Goal: Complete application form

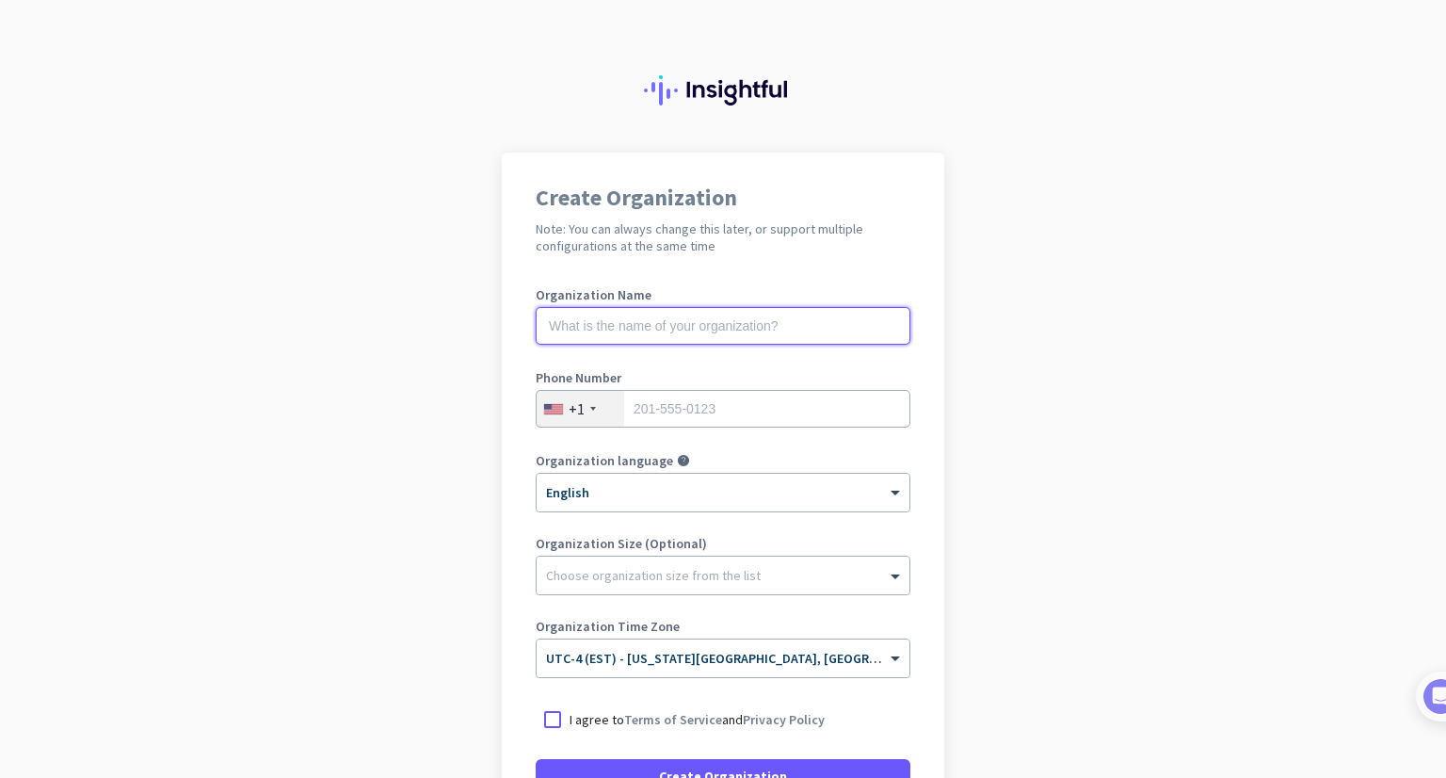
click at [685, 340] on input "text" at bounding box center [723, 326] width 375 height 38
type input "Mercor"
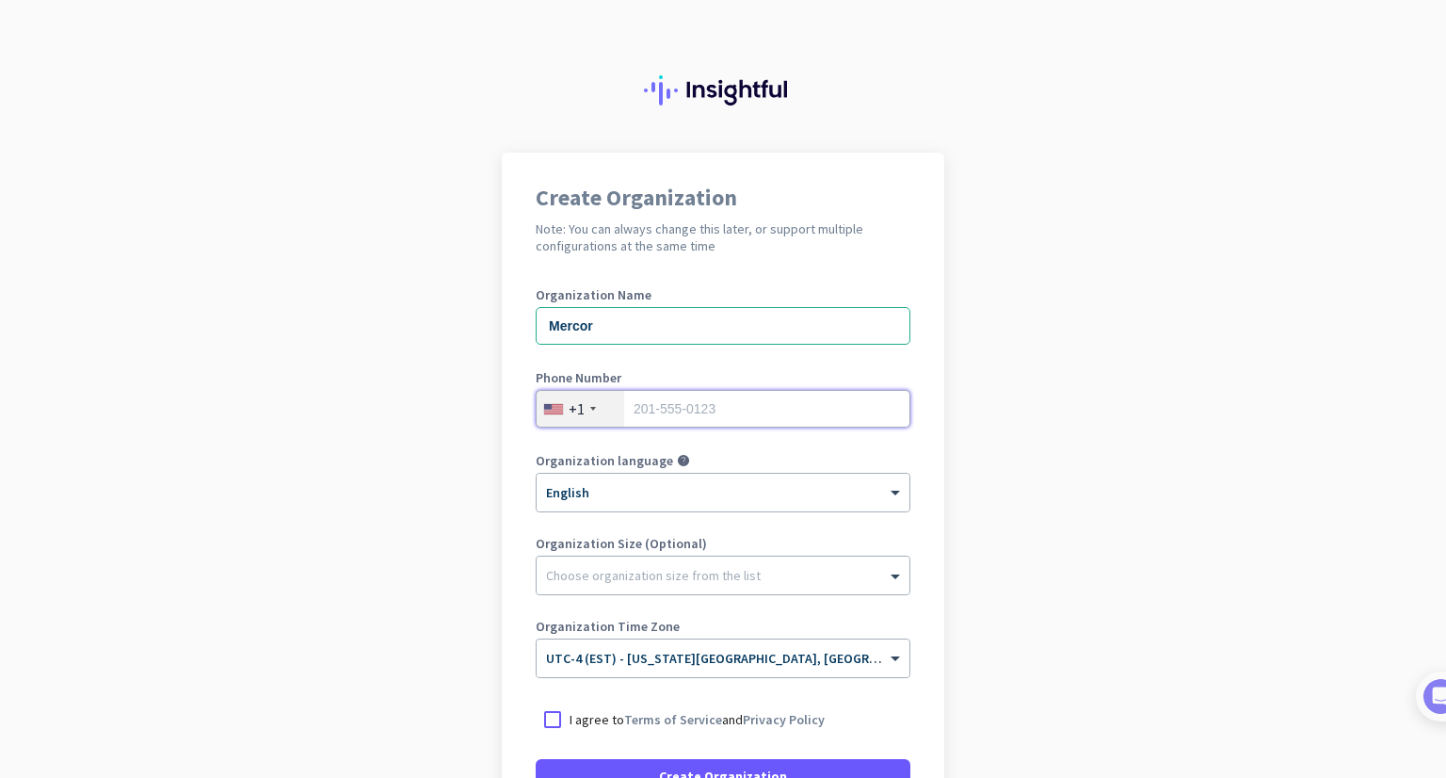
click at [689, 417] on input "tel" at bounding box center [723, 409] width 375 height 38
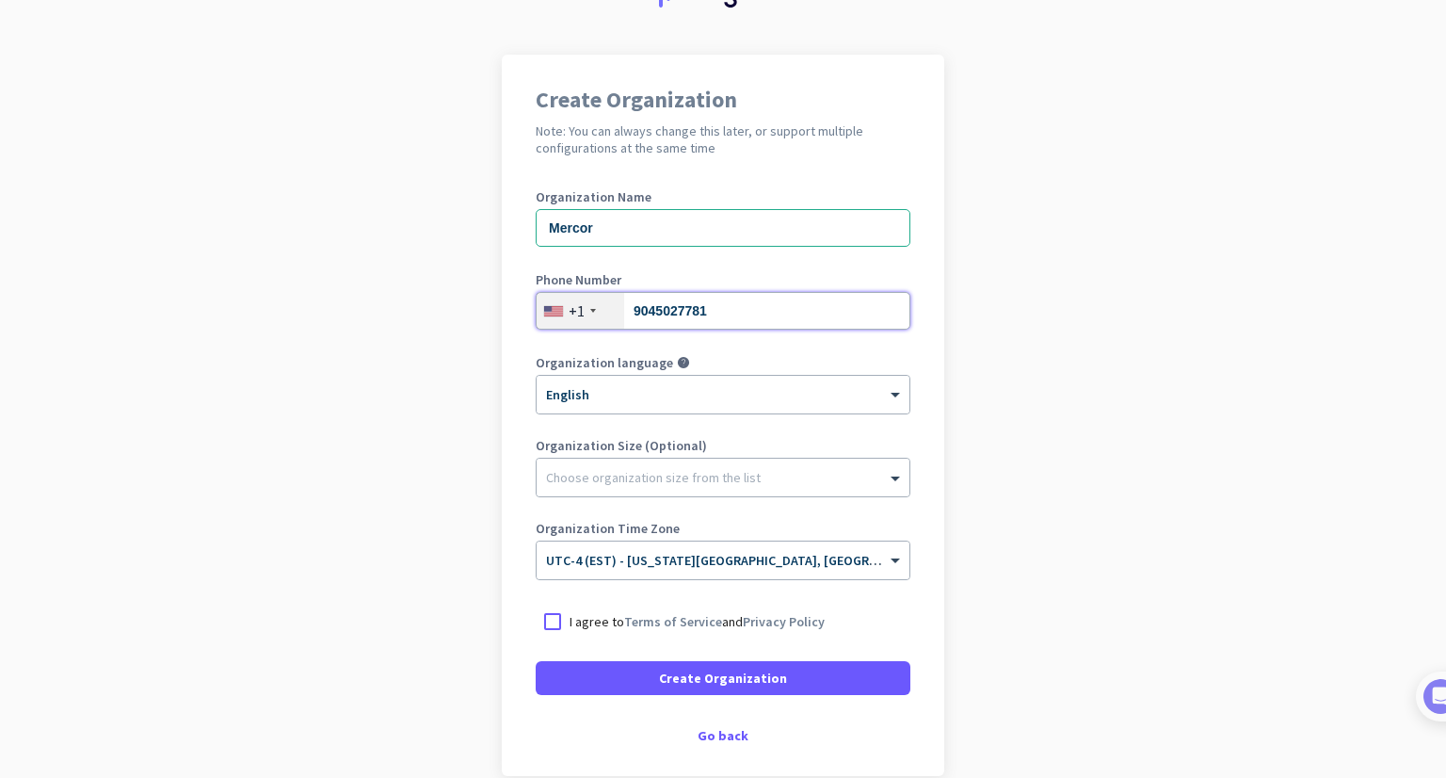
scroll to position [105, 0]
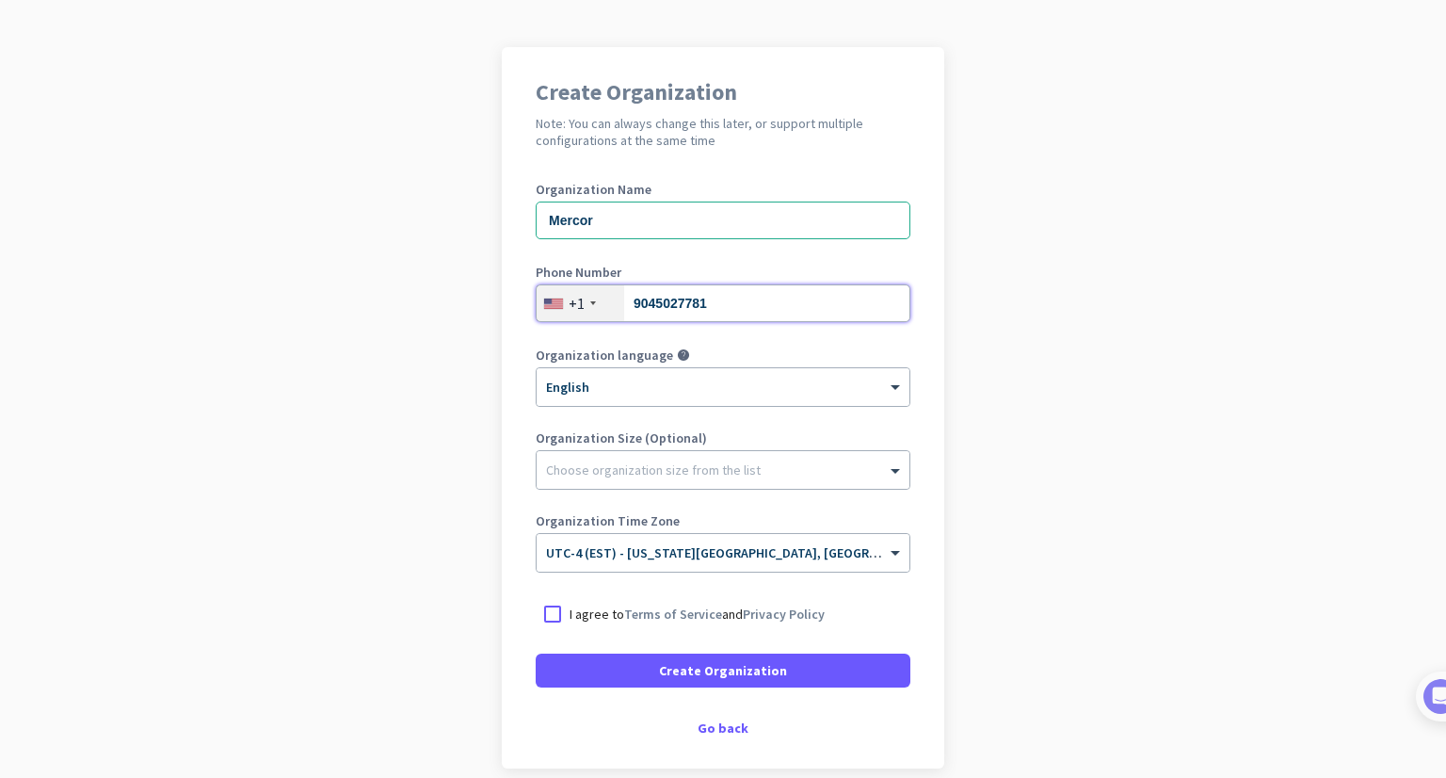
type input "9045027781"
click at [685, 498] on div "Organization Size (Optional) Choose organization size from the list" at bounding box center [723, 468] width 375 height 75
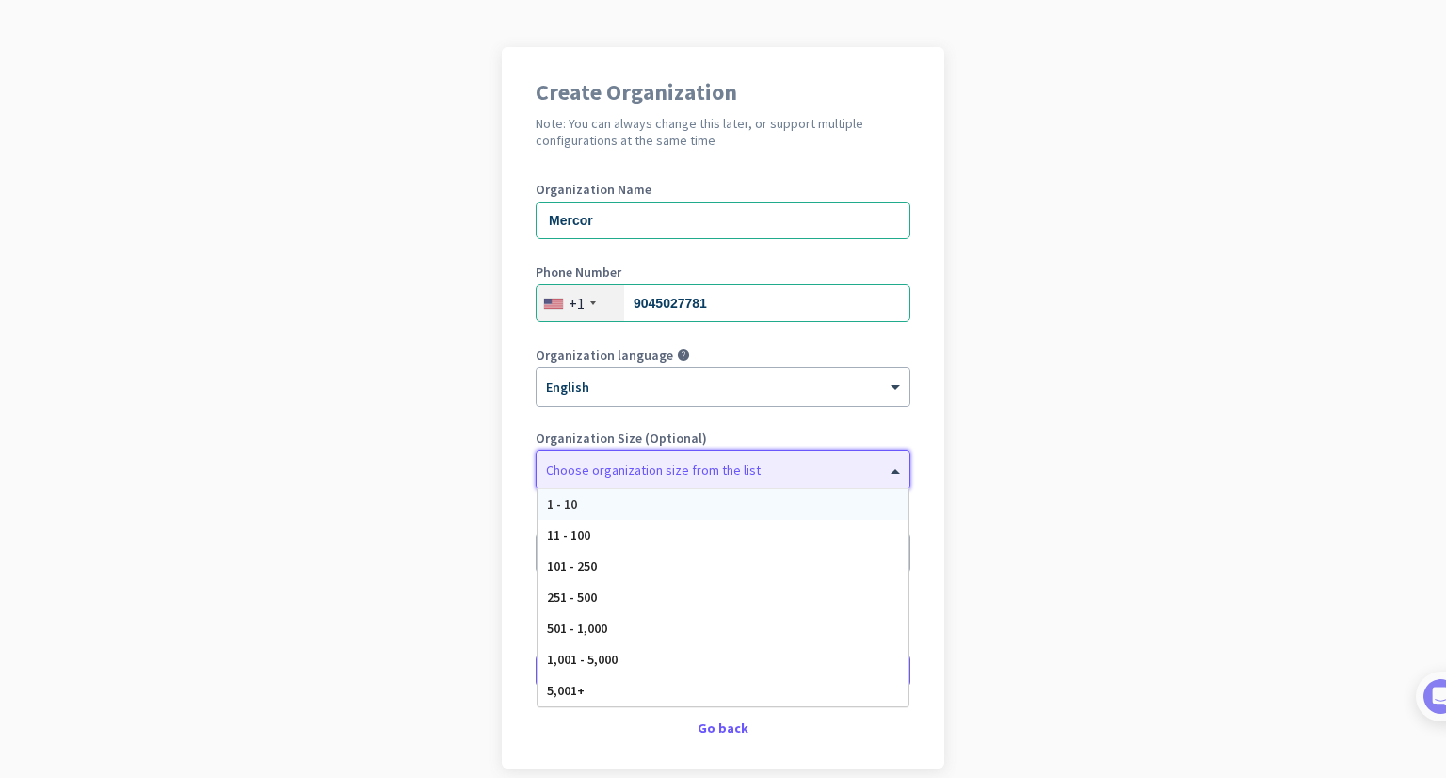
click at [703, 479] on div "Choose organization size from the list" at bounding box center [723, 470] width 373 height 38
click at [659, 558] on div "101 - 250" at bounding box center [723, 566] width 371 height 31
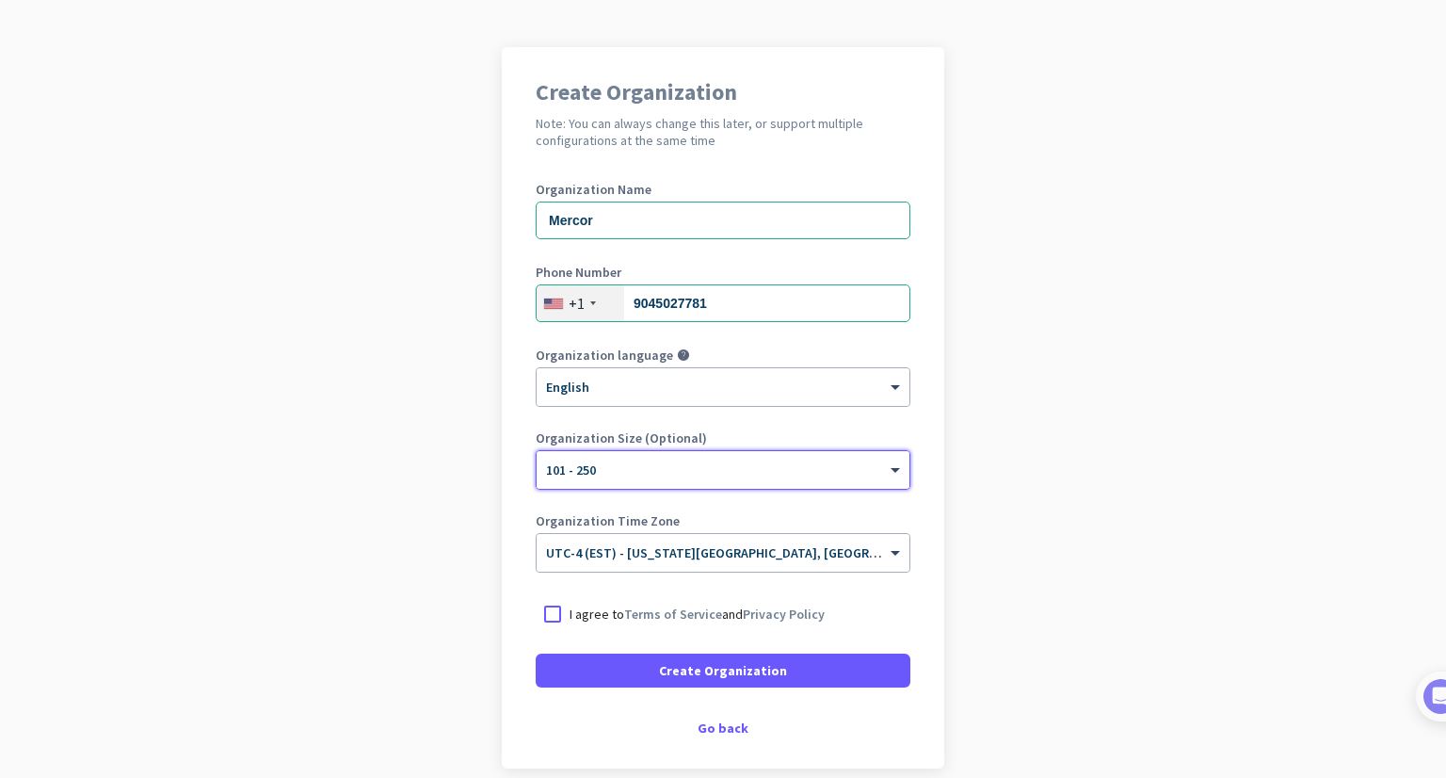
scroll to position [190, 0]
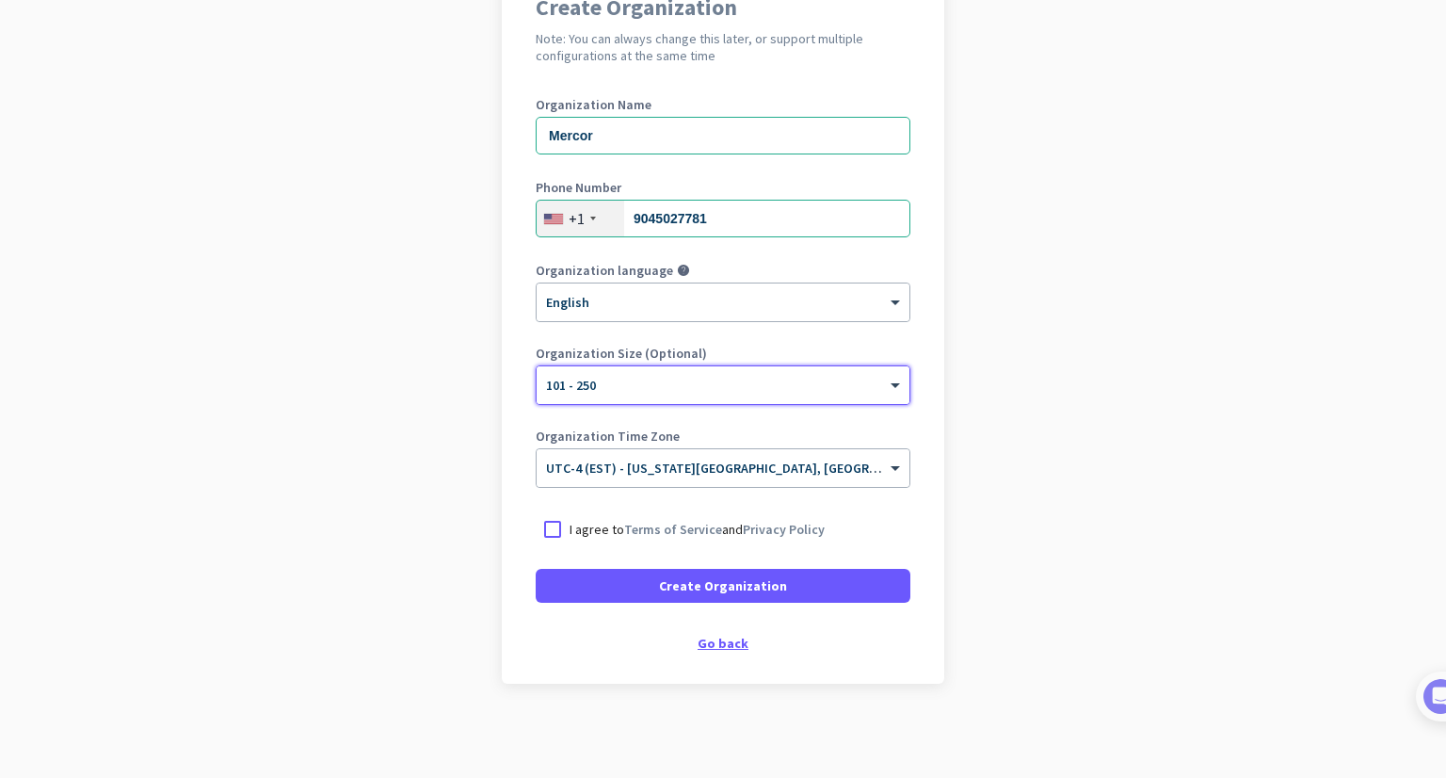
click at [720, 650] on div "Go back" at bounding box center [723, 642] width 375 height 13
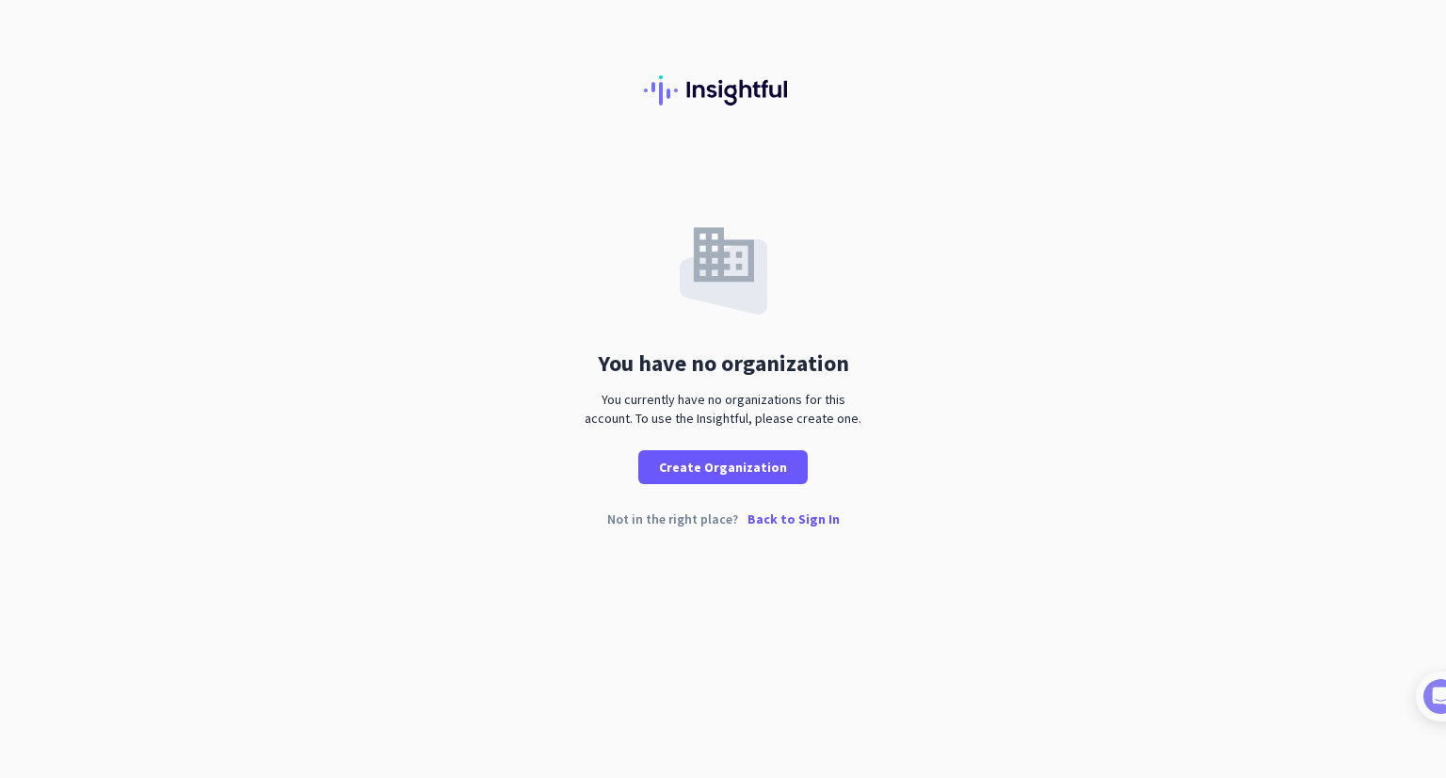
click at [786, 524] on p "Back to Sign In" at bounding box center [794, 518] width 92 height 13
